Goal: Information Seeking & Learning: Learn about a topic

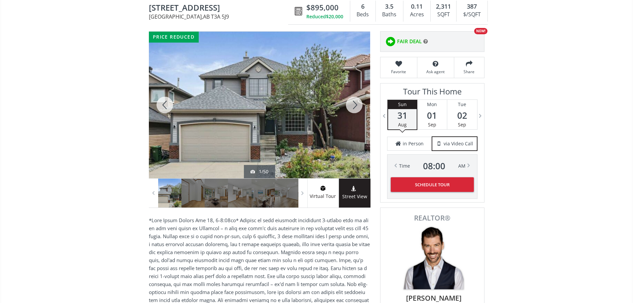
scroll to position [100, 0]
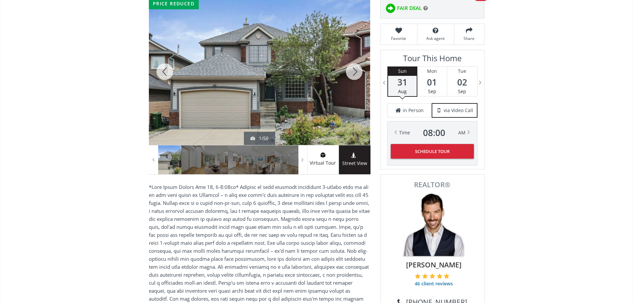
click at [277, 100] on div at bounding box center [259, 71] width 221 height 147
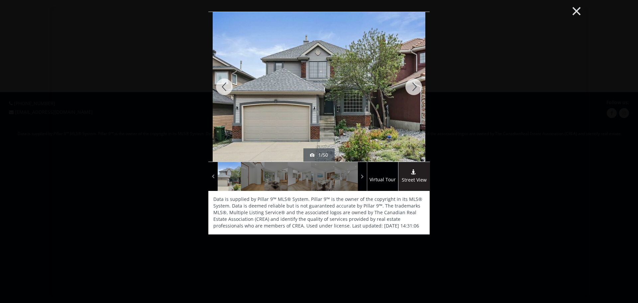
click at [576, 9] on button "×" at bounding box center [577, 10] width 37 height 27
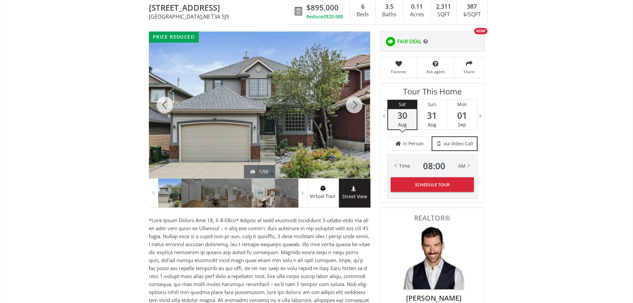
scroll to position [100, 0]
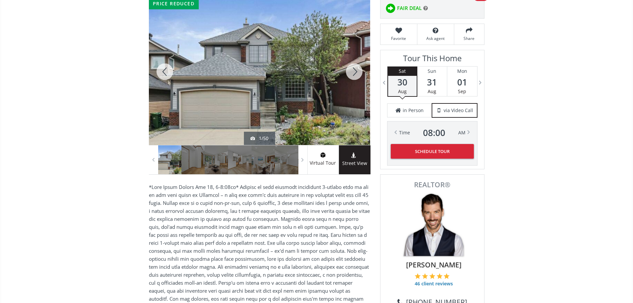
click at [252, 88] on div at bounding box center [259, 71] width 221 height 147
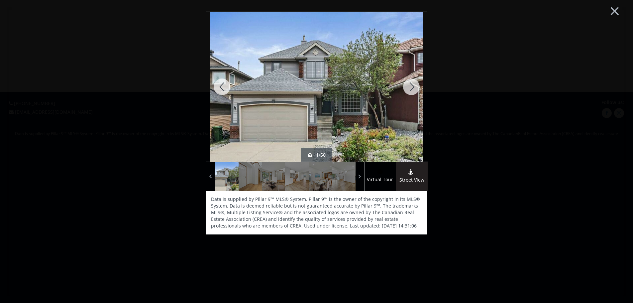
scroll to position [0, 0]
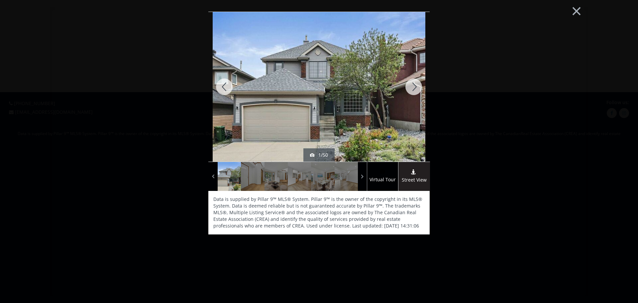
click at [417, 84] on div at bounding box center [414, 87] width 32 height 150
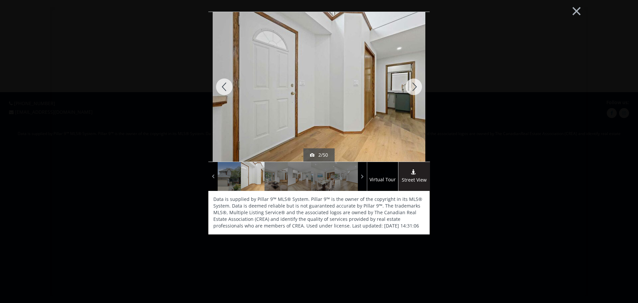
click at [417, 84] on div at bounding box center [414, 87] width 32 height 150
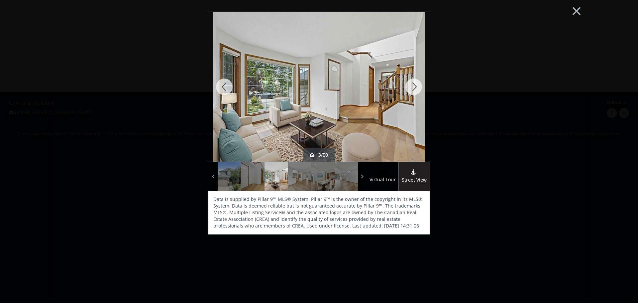
click at [417, 84] on div at bounding box center [414, 87] width 32 height 150
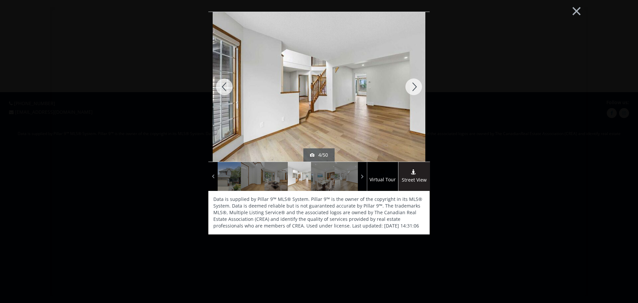
click at [417, 84] on div at bounding box center [414, 87] width 32 height 150
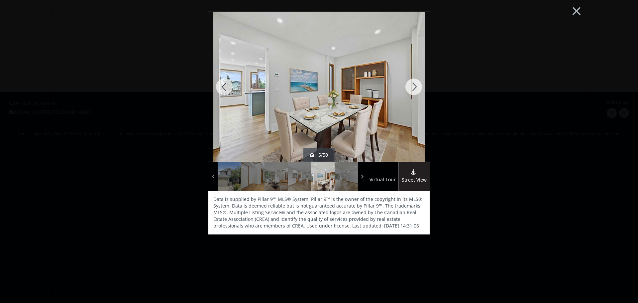
click at [417, 84] on div at bounding box center [414, 87] width 32 height 150
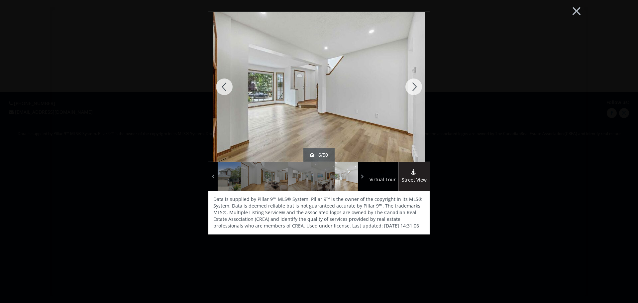
click at [417, 84] on div at bounding box center [414, 87] width 32 height 150
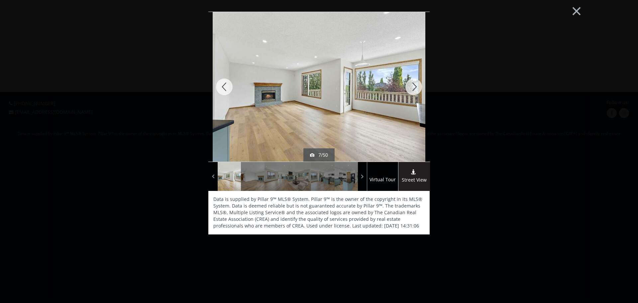
click at [417, 84] on div at bounding box center [414, 87] width 32 height 150
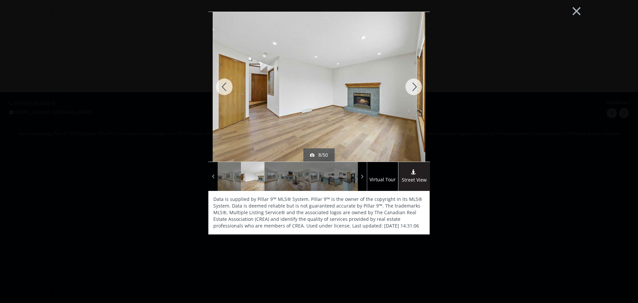
click at [417, 84] on div at bounding box center [414, 87] width 32 height 150
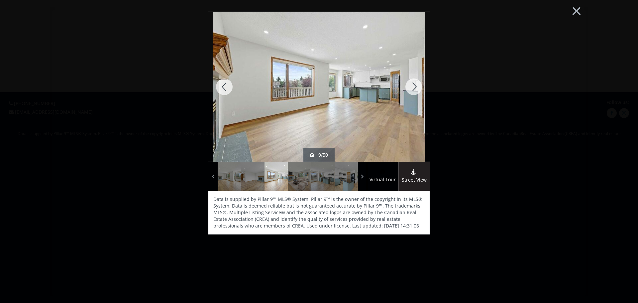
click at [417, 84] on div at bounding box center [414, 87] width 32 height 150
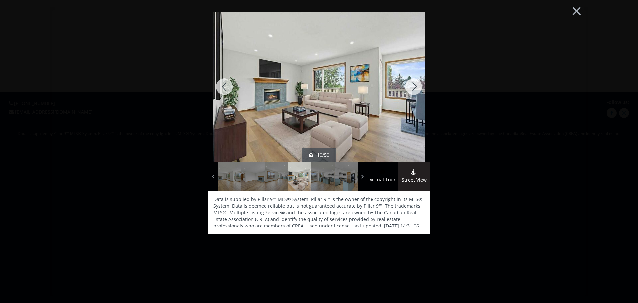
click at [417, 84] on div at bounding box center [414, 87] width 32 height 150
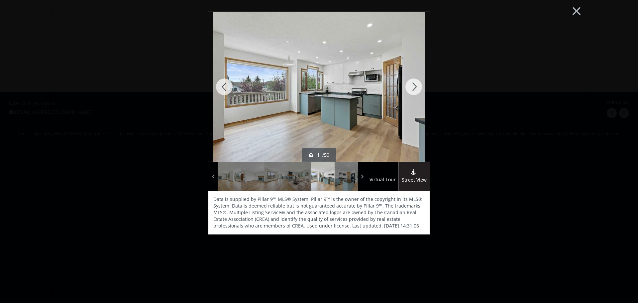
click at [417, 84] on div at bounding box center [414, 87] width 32 height 150
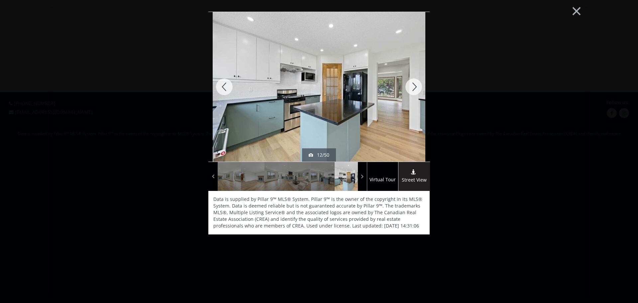
click at [417, 84] on div at bounding box center [414, 87] width 32 height 150
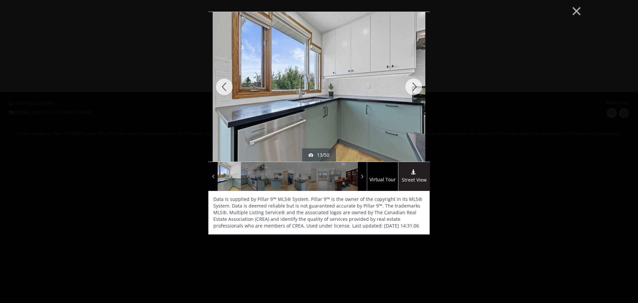
click at [417, 84] on div at bounding box center [414, 87] width 32 height 150
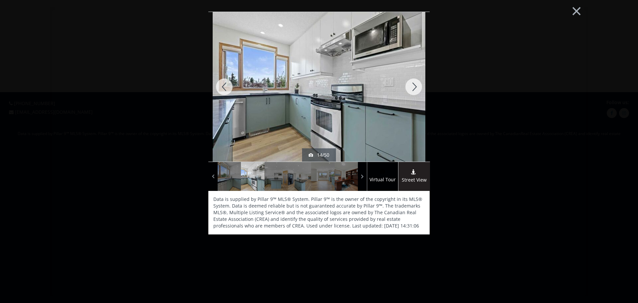
click at [417, 84] on div at bounding box center [414, 87] width 32 height 150
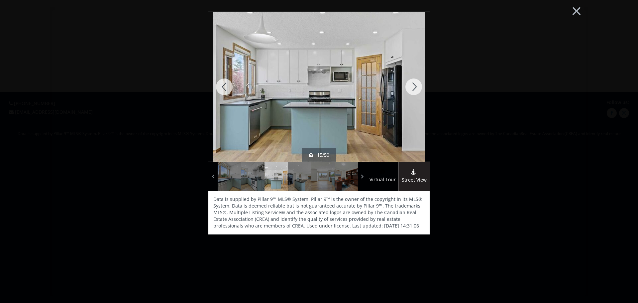
click at [417, 84] on div at bounding box center [414, 87] width 32 height 150
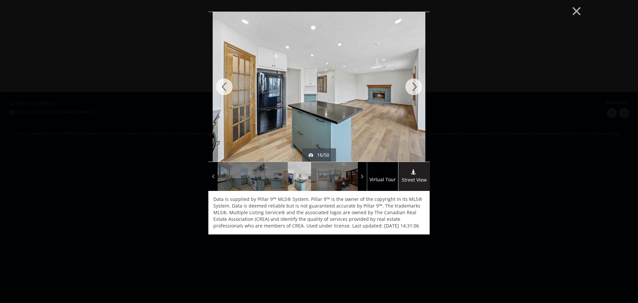
click at [417, 84] on div at bounding box center [414, 87] width 32 height 150
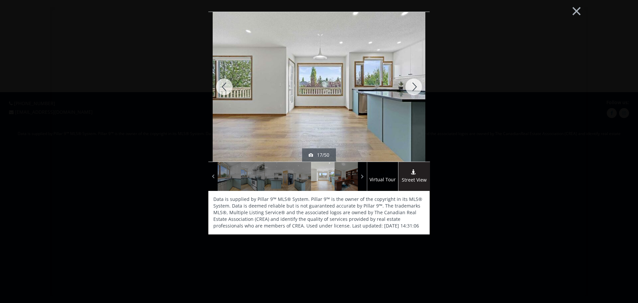
click at [417, 84] on div at bounding box center [414, 87] width 32 height 150
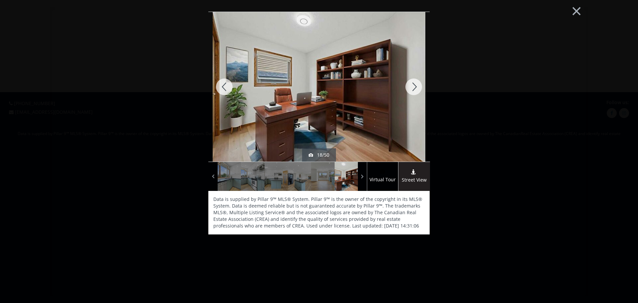
click at [417, 84] on div at bounding box center [414, 87] width 32 height 150
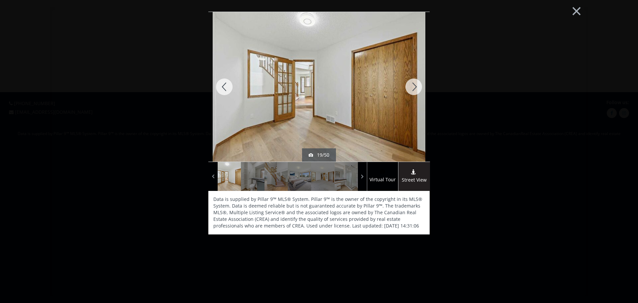
click at [417, 84] on div at bounding box center [414, 87] width 32 height 150
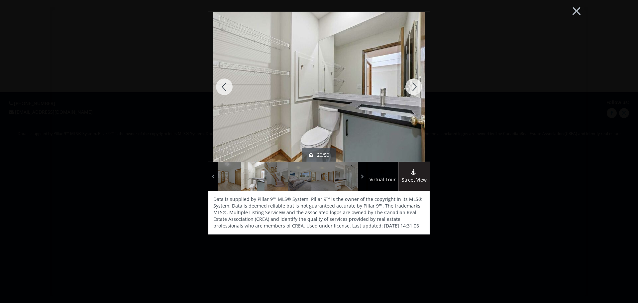
click at [417, 84] on div at bounding box center [414, 87] width 32 height 150
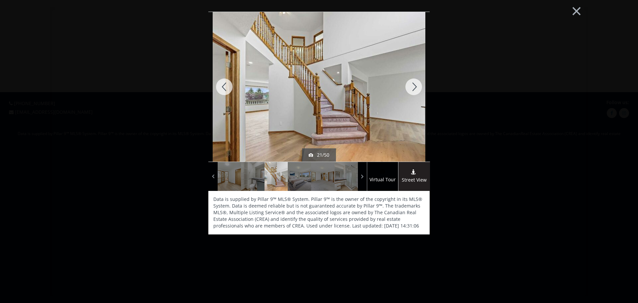
click at [417, 84] on div at bounding box center [414, 87] width 32 height 150
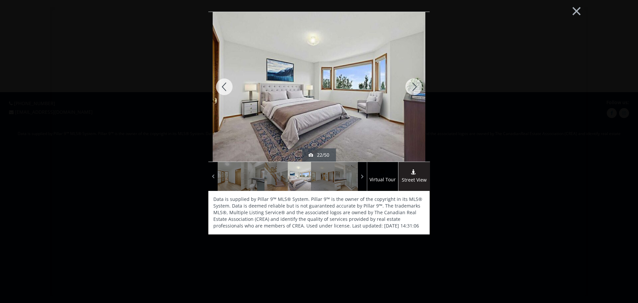
click at [417, 84] on div at bounding box center [414, 87] width 32 height 150
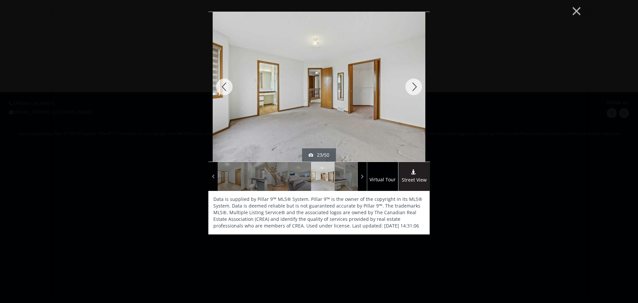
click at [417, 84] on div at bounding box center [414, 87] width 32 height 150
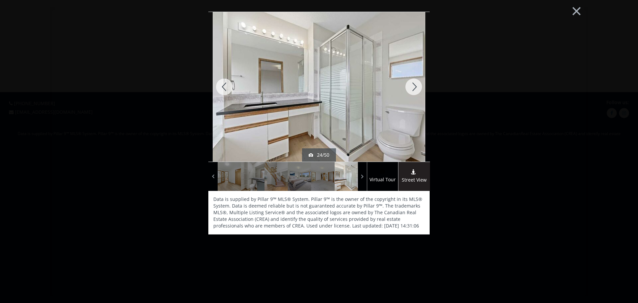
click at [417, 84] on div at bounding box center [414, 87] width 32 height 150
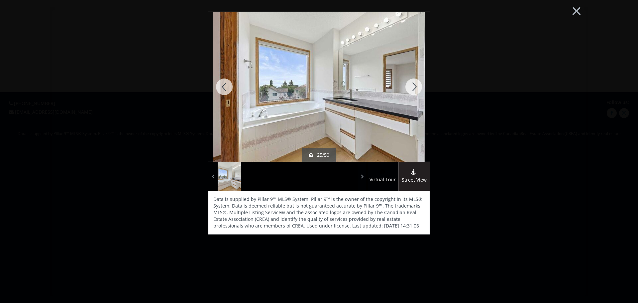
click at [417, 84] on div at bounding box center [414, 87] width 32 height 150
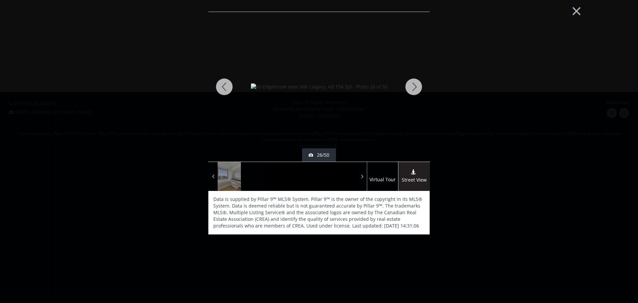
click at [417, 84] on div at bounding box center [414, 87] width 32 height 150
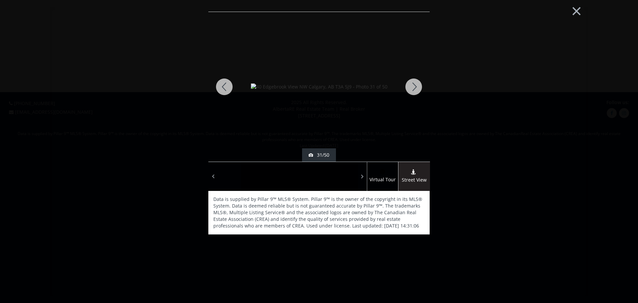
click at [417, 84] on div at bounding box center [414, 87] width 32 height 150
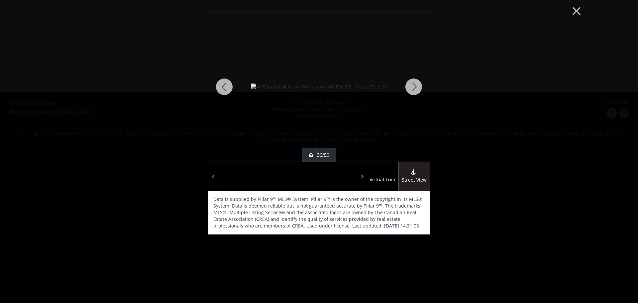
click at [417, 84] on div at bounding box center [414, 87] width 32 height 150
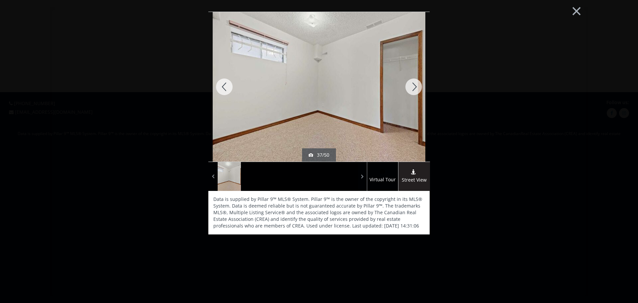
click at [417, 84] on div at bounding box center [414, 87] width 32 height 150
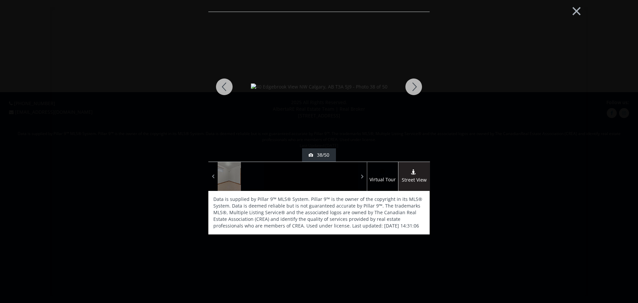
click at [417, 84] on div at bounding box center [414, 87] width 32 height 150
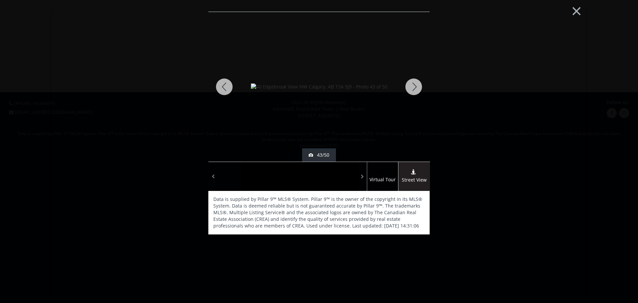
click at [417, 84] on div at bounding box center [414, 87] width 32 height 150
click at [422, 84] on div at bounding box center [414, 87] width 32 height 150
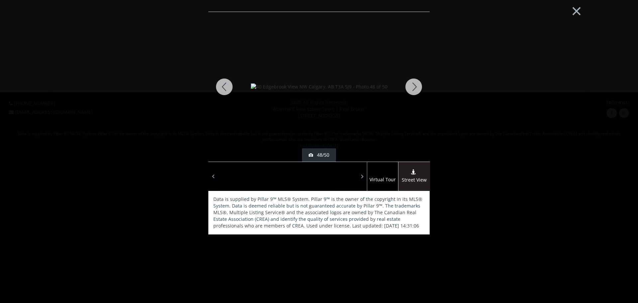
click at [422, 84] on div at bounding box center [414, 87] width 32 height 150
click at [575, 9] on button "×" at bounding box center [577, 10] width 37 height 27
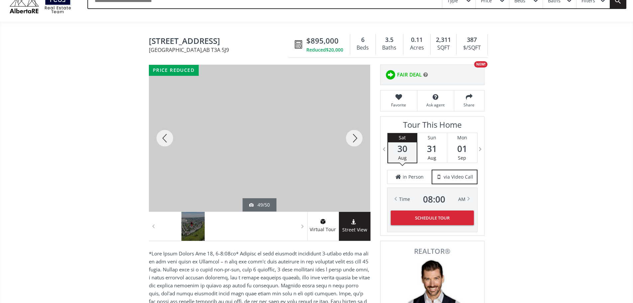
scroll to position [133, 0]
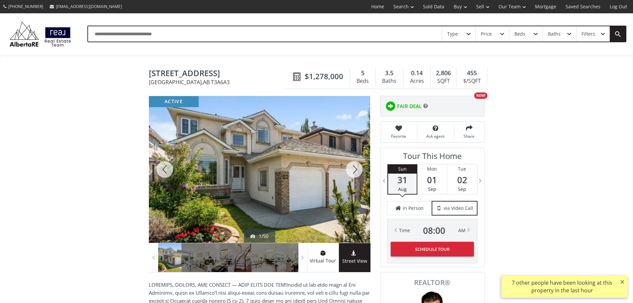
drag, startPoint x: 173, startPoint y: 77, endPoint x: 275, endPoint y: 73, distance: 102.1
click at [275, 73] on div "[GEOGRAPHIC_DATA][STREET_ADDRESS] $1,278,000 5 Beds 3.5 Baths 0.14 Acres 2,806 …" at bounding box center [317, 77] width 336 height 25
copy span "[GEOGRAPHIC_DATA]"
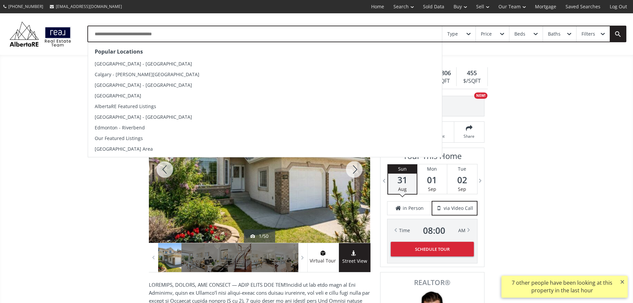
click at [188, 40] on input "text" at bounding box center [265, 33] width 354 height 15
paste input "**********"
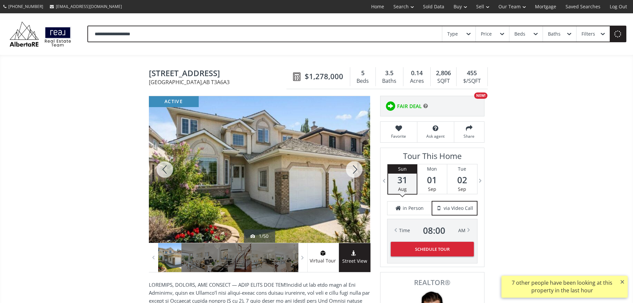
type input "**********"
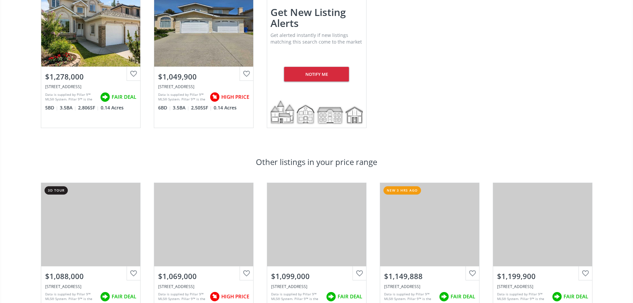
scroll to position [133, 0]
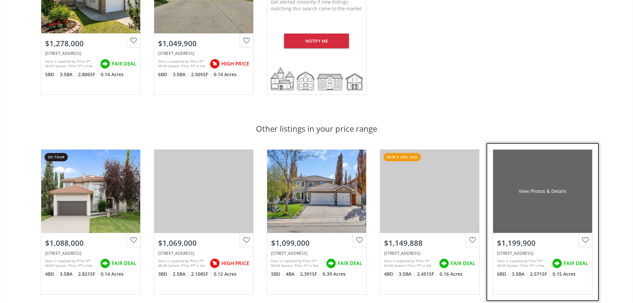
click at [522, 213] on div "View Photos & Details" at bounding box center [542, 191] width 99 height 83
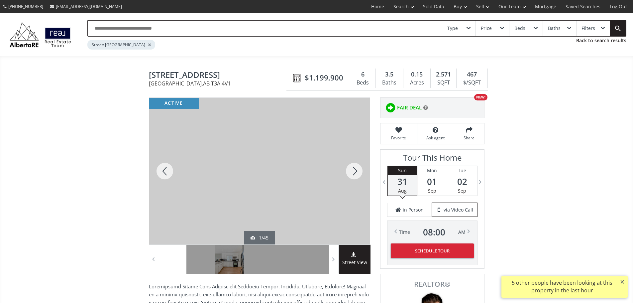
scroll to position [33, 0]
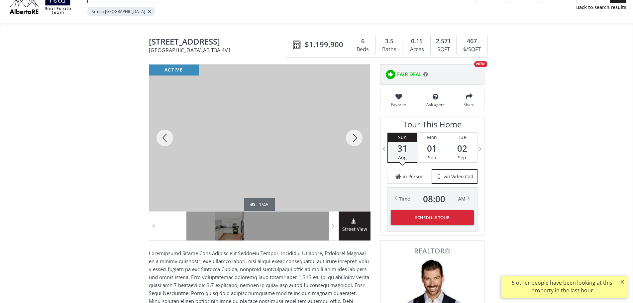
click at [356, 144] on div at bounding box center [354, 138] width 32 height 147
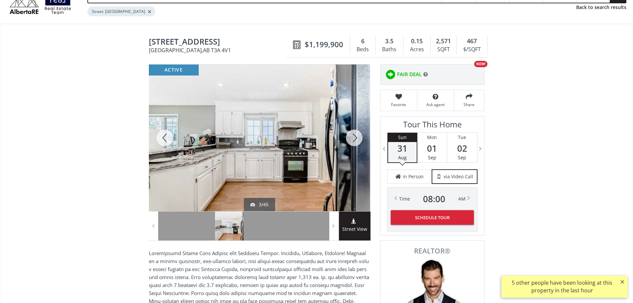
click at [356, 144] on div at bounding box center [354, 138] width 32 height 147
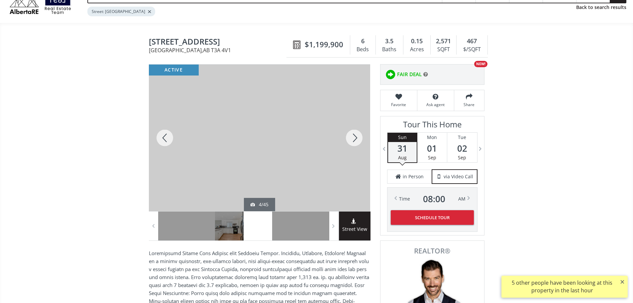
click at [356, 144] on div at bounding box center [354, 138] width 32 height 147
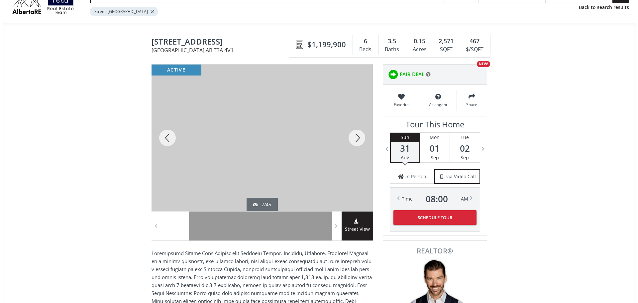
scroll to position [0, 0]
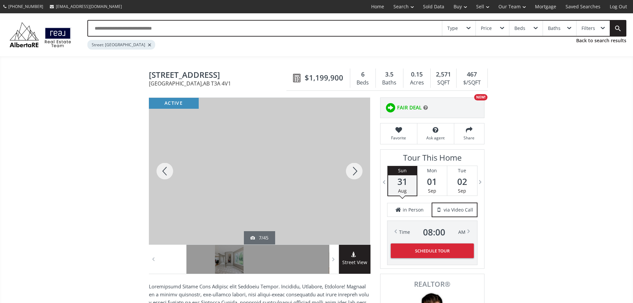
click at [300, 142] on div at bounding box center [259, 171] width 221 height 147
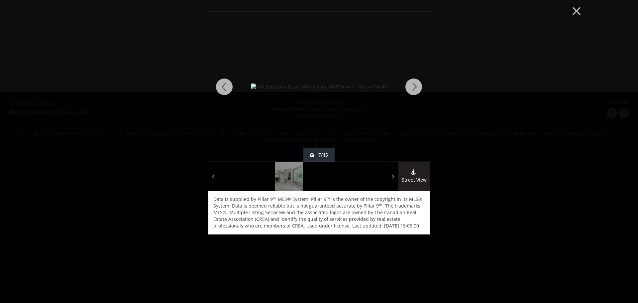
click at [418, 87] on div at bounding box center [414, 87] width 32 height 150
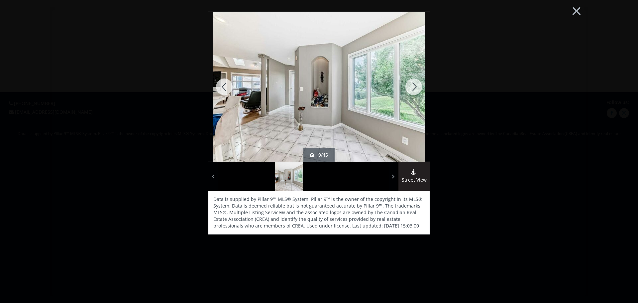
click at [418, 87] on div at bounding box center [414, 87] width 32 height 150
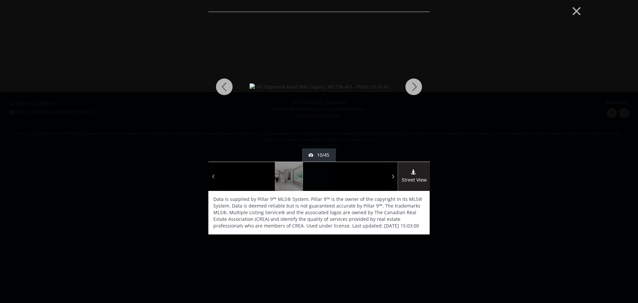
click at [418, 87] on div at bounding box center [414, 87] width 32 height 150
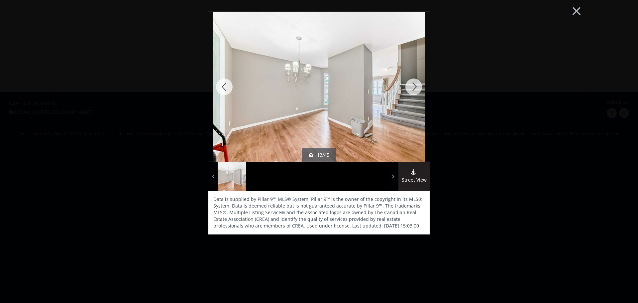
click at [418, 87] on div at bounding box center [414, 87] width 32 height 150
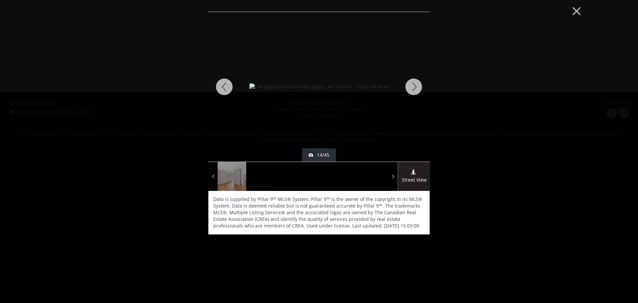
click at [418, 87] on div at bounding box center [414, 87] width 32 height 150
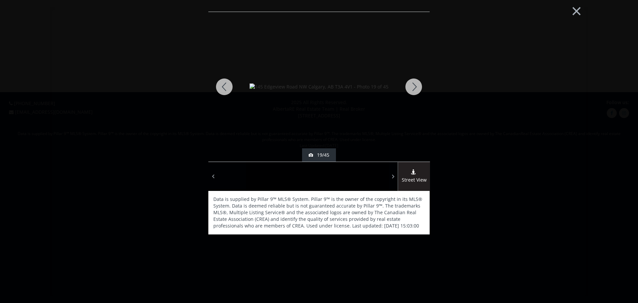
click at [418, 87] on div at bounding box center [414, 87] width 32 height 150
